Goal: Transaction & Acquisition: Purchase product/service

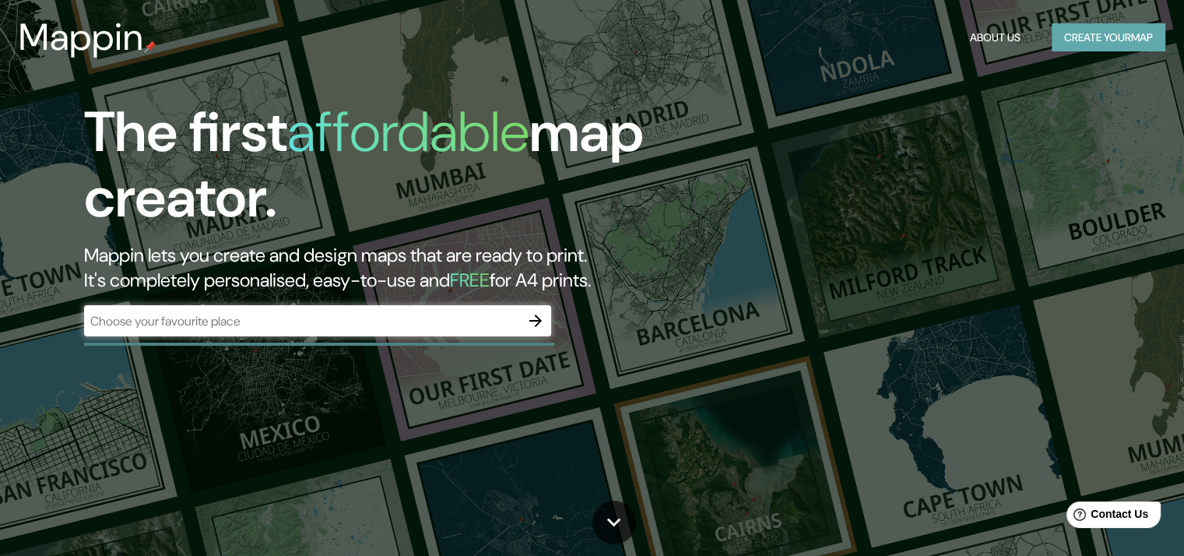
click at [1076, 33] on button "Create your map" at bounding box center [1109, 37] width 114 height 29
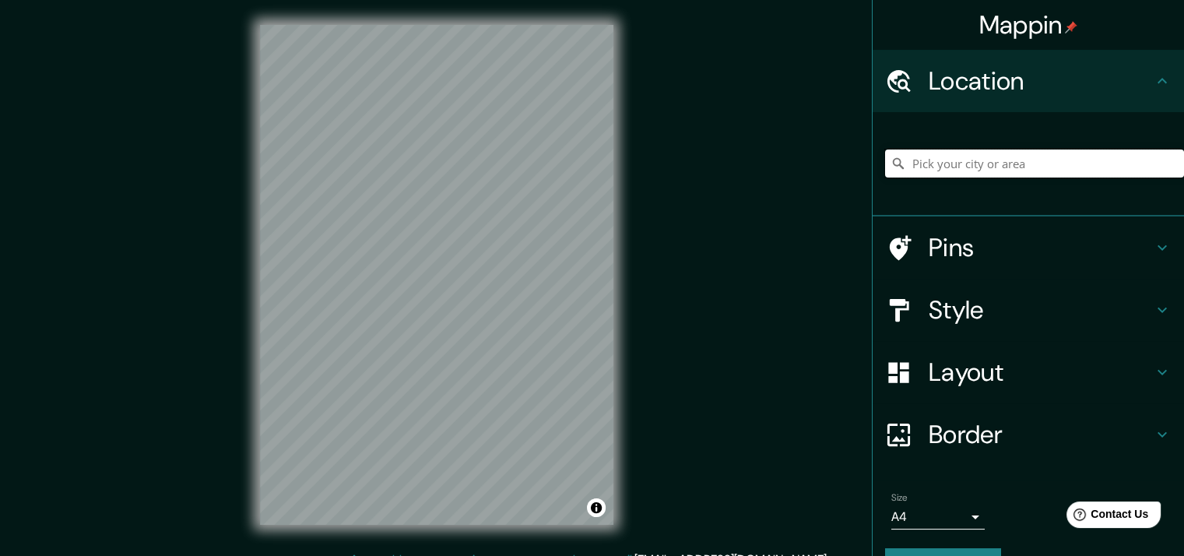
click at [958, 169] on input "Pick your city or area" at bounding box center [1034, 163] width 299 height 28
type input "rota"
click at [944, 161] on input "rota" at bounding box center [1034, 163] width 299 height 28
click at [937, 184] on div "rota" at bounding box center [1034, 164] width 299 height 78
click at [940, 167] on input "rota" at bounding box center [1034, 163] width 299 height 28
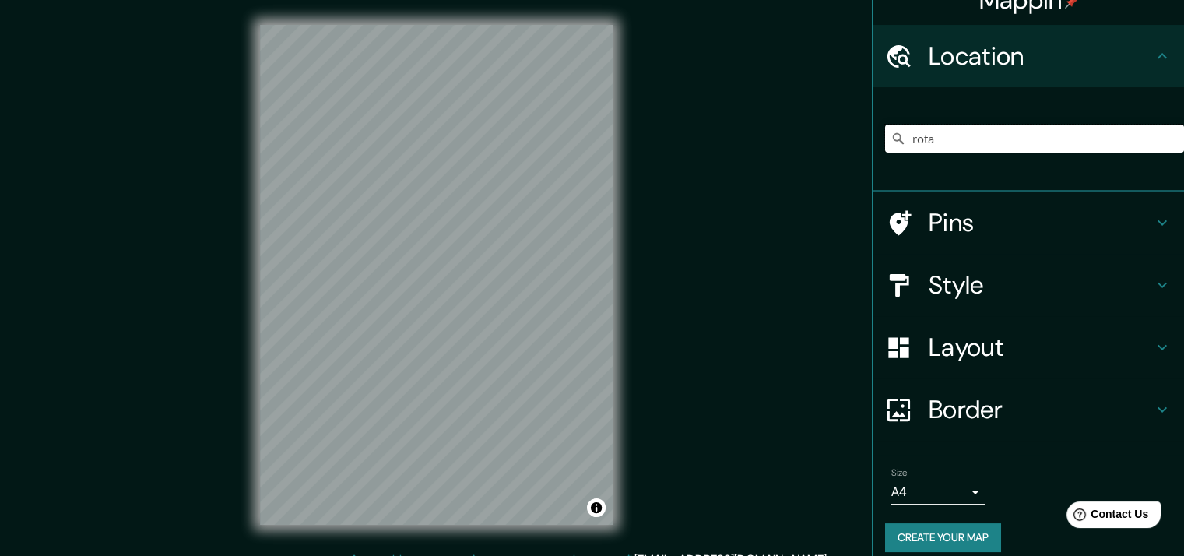
scroll to position [39, 0]
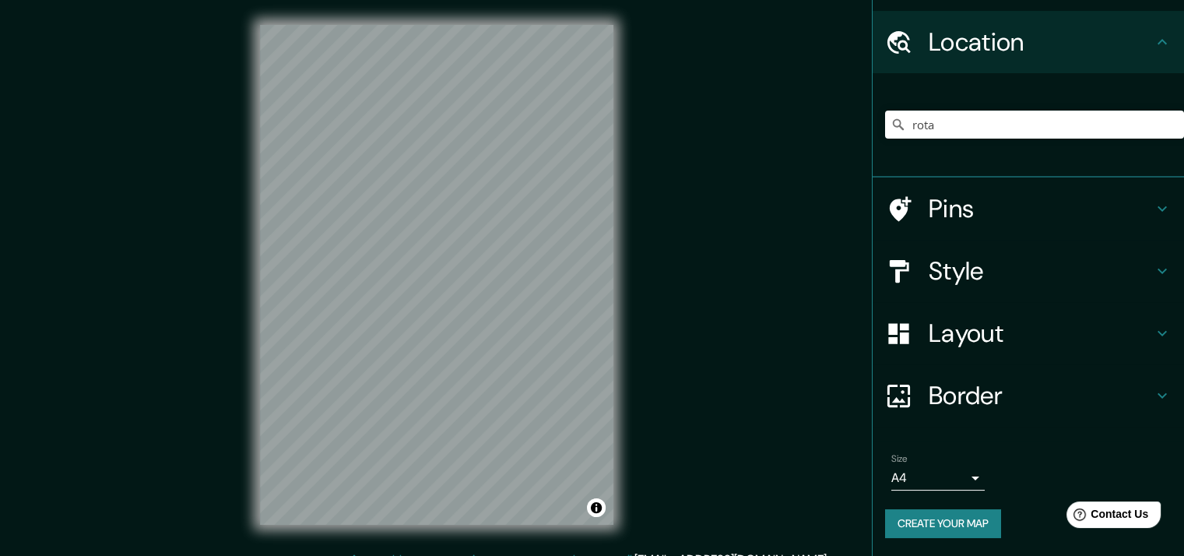
click at [938, 515] on button "Create your map" at bounding box center [943, 523] width 116 height 29
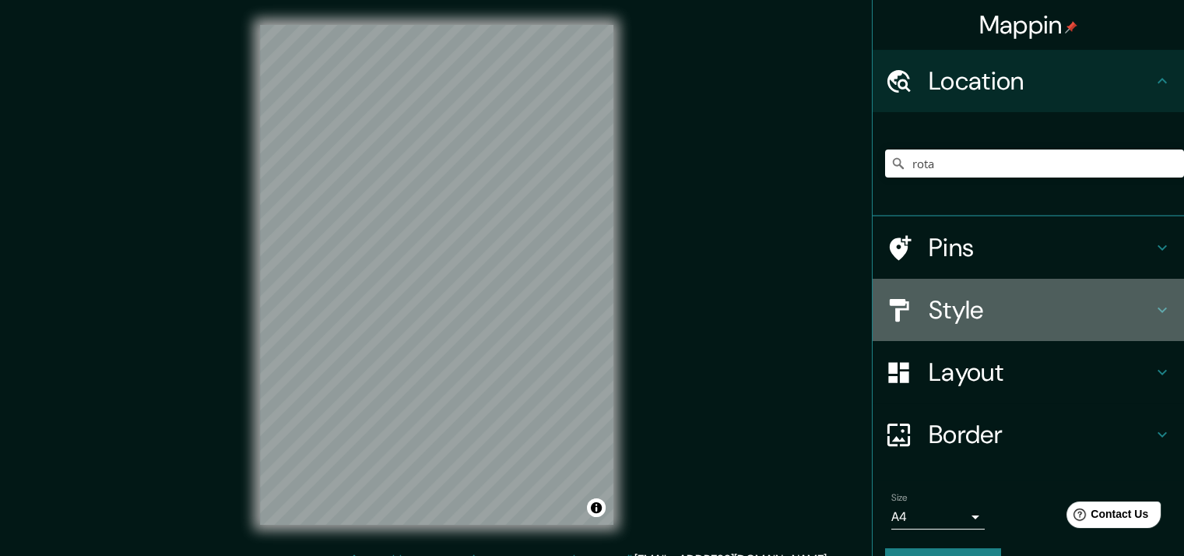
click at [975, 295] on h4 "Style" at bounding box center [1041, 309] width 224 height 31
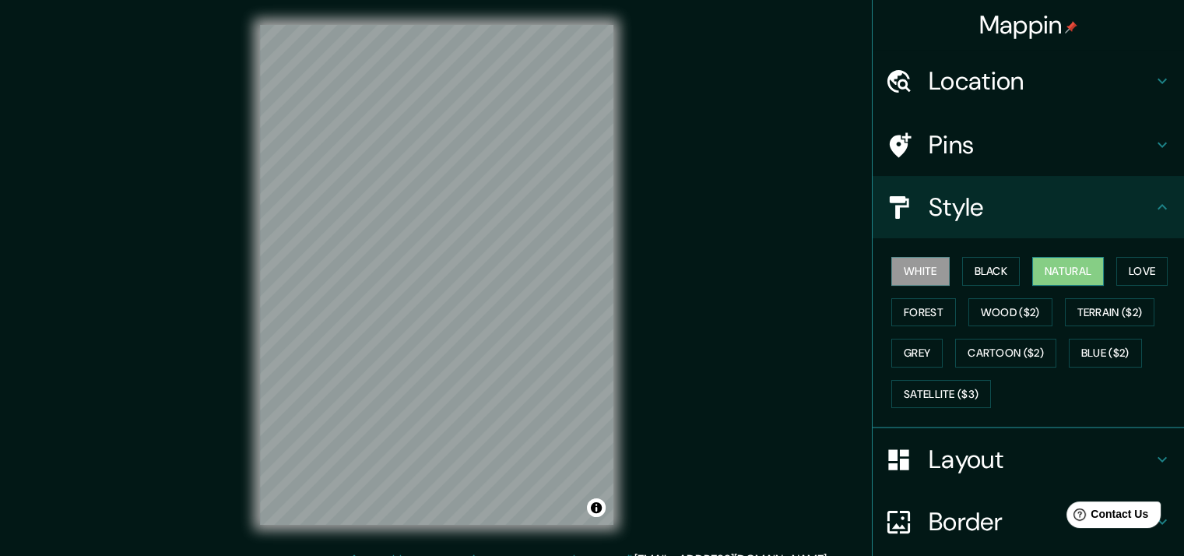
click at [1074, 267] on button "Natural" at bounding box center [1068, 271] width 72 height 29
click at [1130, 283] on button "Love" at bounding box center [1141, 271] width 51 height 29
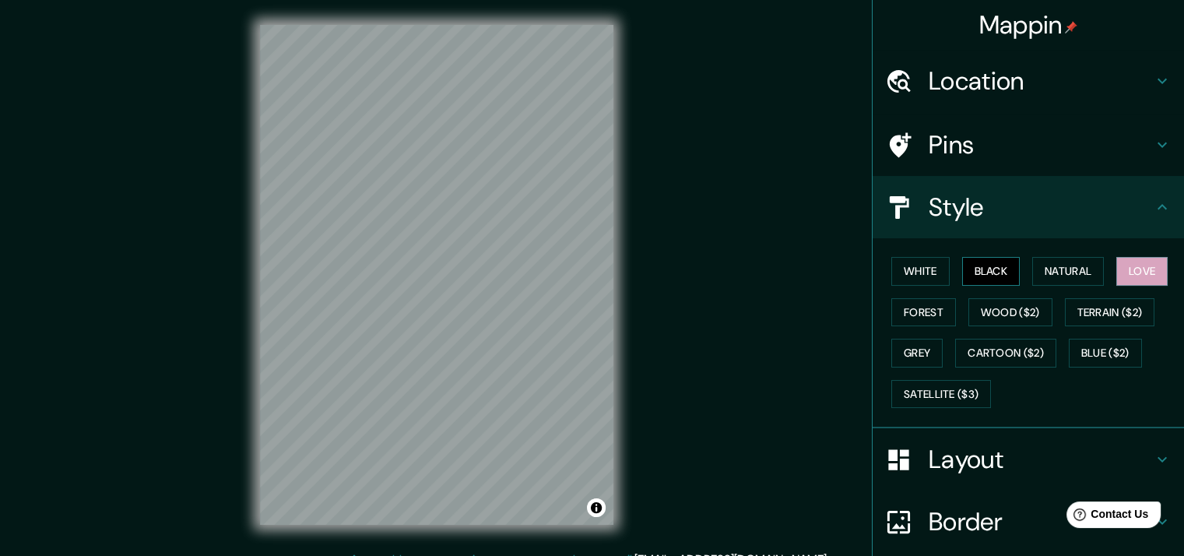
click at [987, 283] on button "Black" at bounding box center [991, 271] width 58 height 29
click at [901, 276] on button "White" at bounding box center [920, 271] width 58 height 29
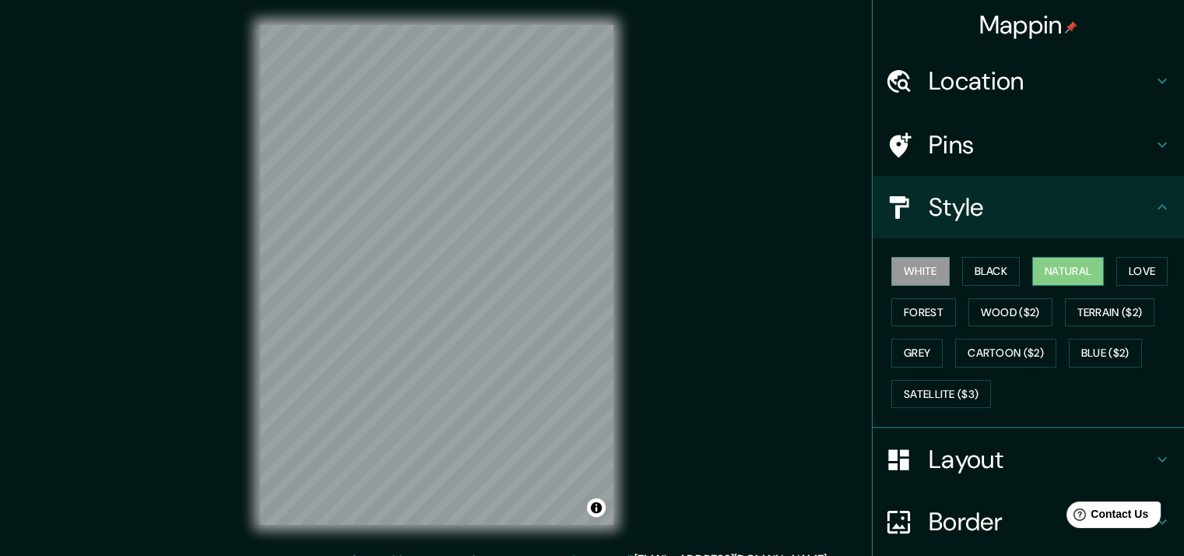
click at [1039, 265] on button "Natural" at bounding box center [1068, 271] width 72 height 29
